Goal: Information Seeking & Learning: Check status

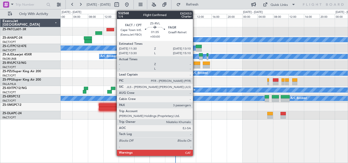
click at [196, 66] on div at bounding box center [197, 67] width 7 height 4
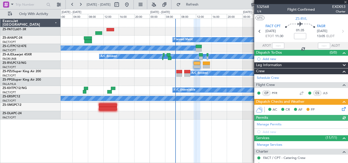
scroll to position [109, 0]
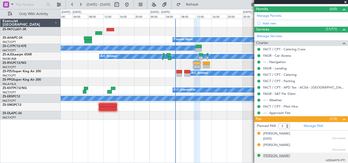
click at [279, 155] on div "[PERSON_NAME]" at bounding box center [276, 156] width 27 height 5
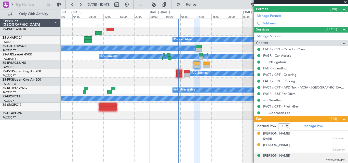
click at [344, 2] on span at bounding box center [345, 2] width 5 height 5
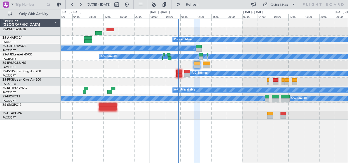
type input "0"
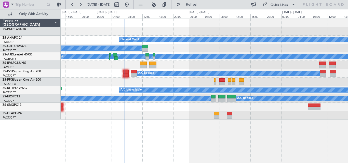
click at [152, 55] on div "Planned Maint A/C Booked A/C Booked A/C Booked A/C Booked A/C Booked A/C Booked…" at bounding box center [204, 69] width 287 height 101
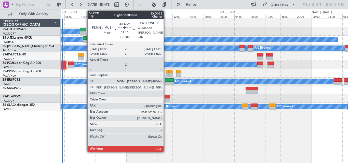
click at [166, 99] on div at bounding box center [167, 101] width 5 height 4
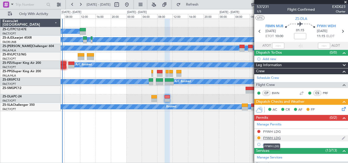
click at [271, 137] on div "FYWH LDG" at bounding box center [272, 138] width 18 height 4
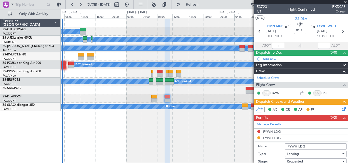
click at [345, 2] on span at bounding box center [345, 2] width 5 height 5
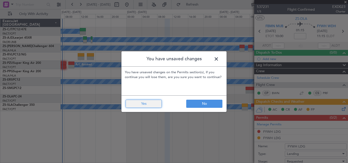
click at [139, 105] on button "Yes" at bounding box center [144, 104] width 36 height 8
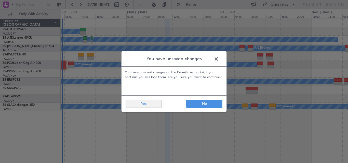
type input "0"
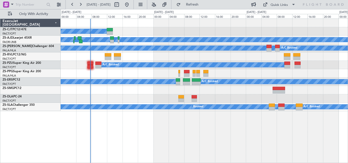
click at [134, 71] on div "A/C Booked A/C Booked A/C Booked A/C Booked A/C Booked A/C Booked A/C Booked A/…" at bounding box center [204, 65] width 287 height 92
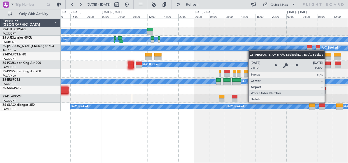
click at [256, 49] on div "A/C Booked A/C Booked A/C Booked A/C Booked A/C Booked A/C Booked A/C Booked A/…" at bounding box center [204, 65] width 287 height 92
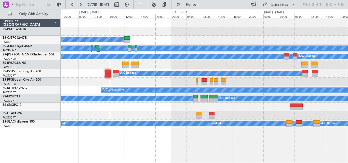
click at [166, 113] on div "A/C Booked A/C Booked A/C Booked A/C Booked A/C Booked A/C Booked A/C Booked A/…" at bounding box center [204, 73] width 287 height 109
